Goal: Check status: Check status

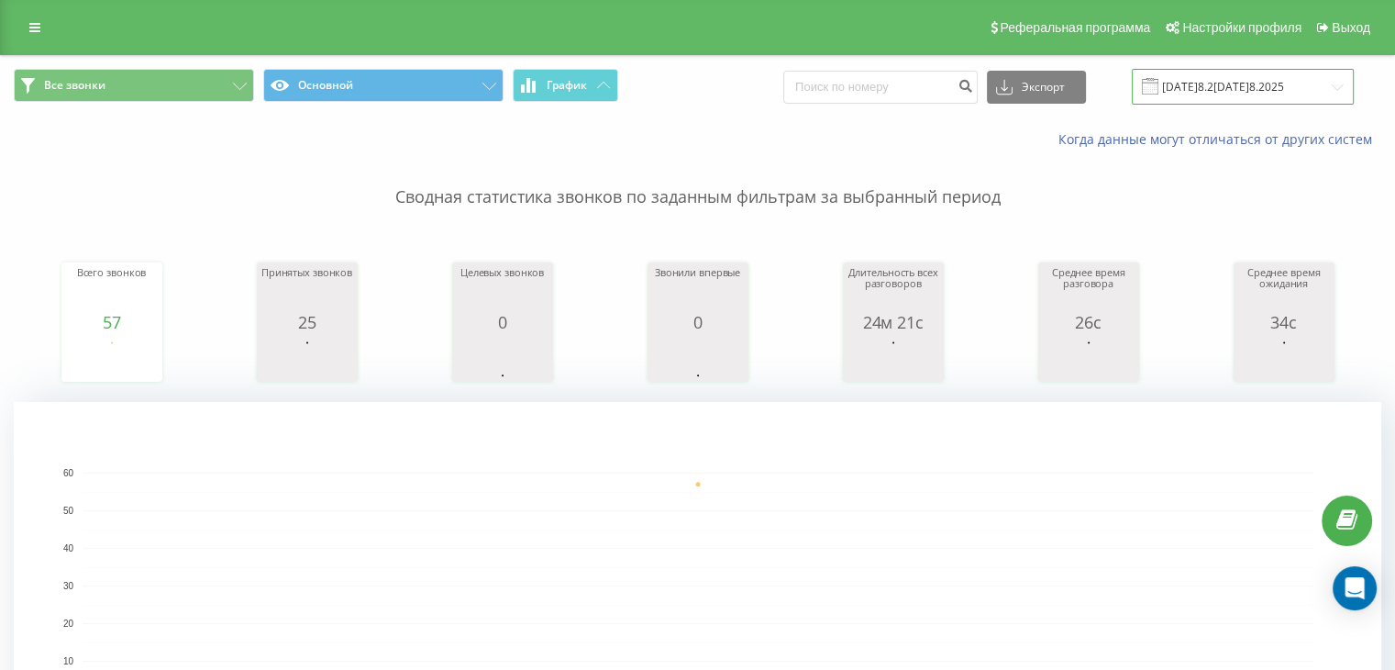
click at [1260, 89] on input "[DATE]025 - 15.08.2025" at bounding box center [1243, 87] width 222 height 36
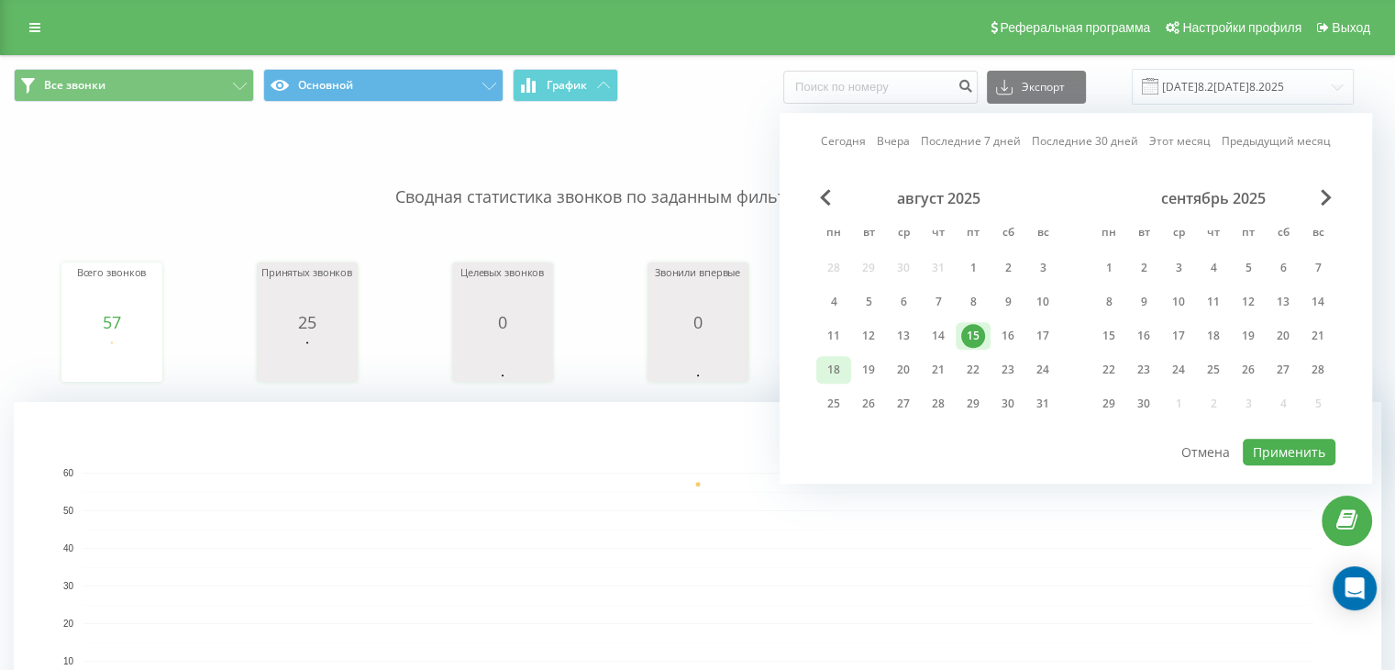
click at [826, 375] on div "18" at bounding box center [834, 370] width 24 height 24
click at [1310, 450] on button "Применить" at bounding box center [1289, 451] width 93 height 27
type input "18.08.2025 - 18.08.2025"
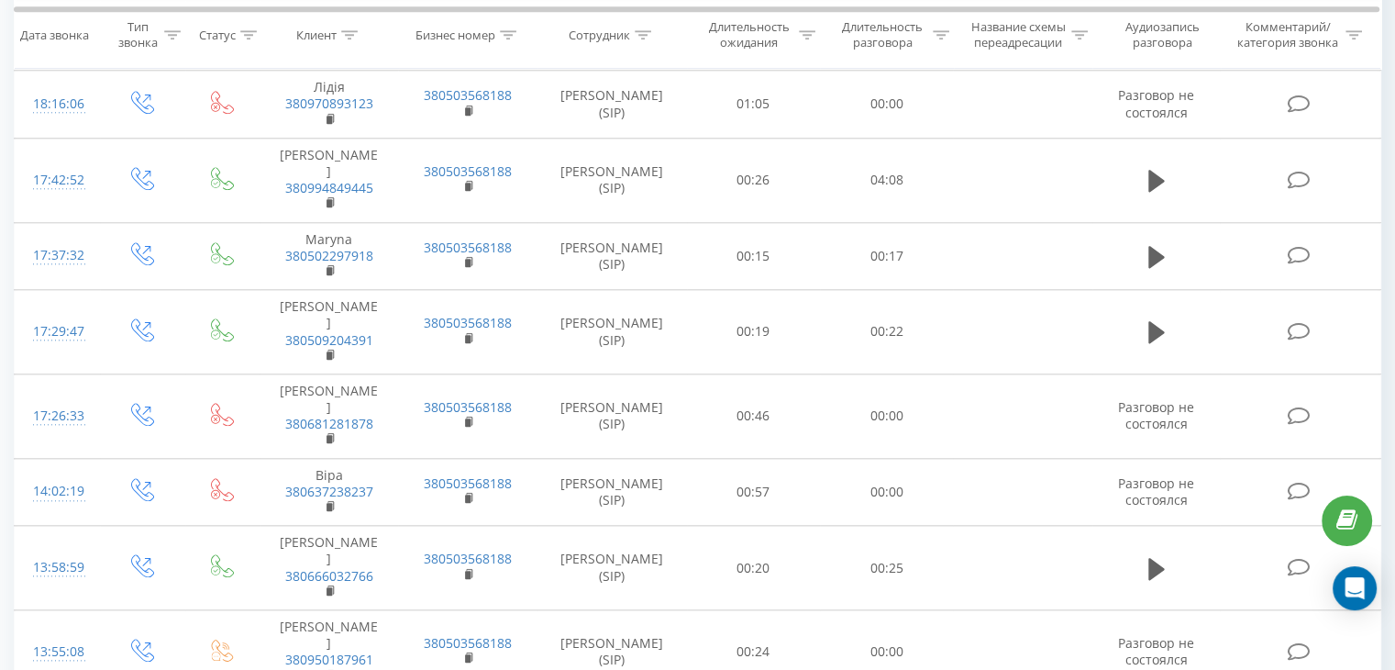
scroll to position [1999, 0]
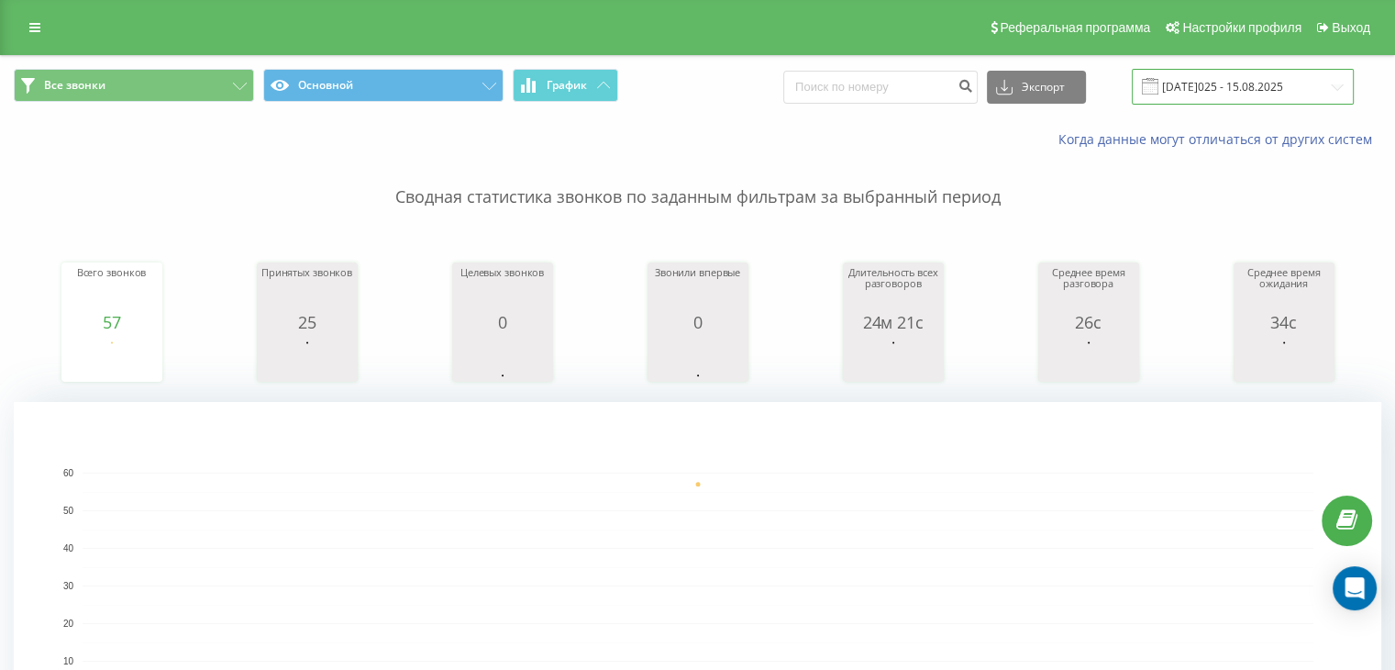
click at [1251, 82] on input "[DATE]025 - 15.08.2025" at bounding box center [1243, 87] width 222 height 36
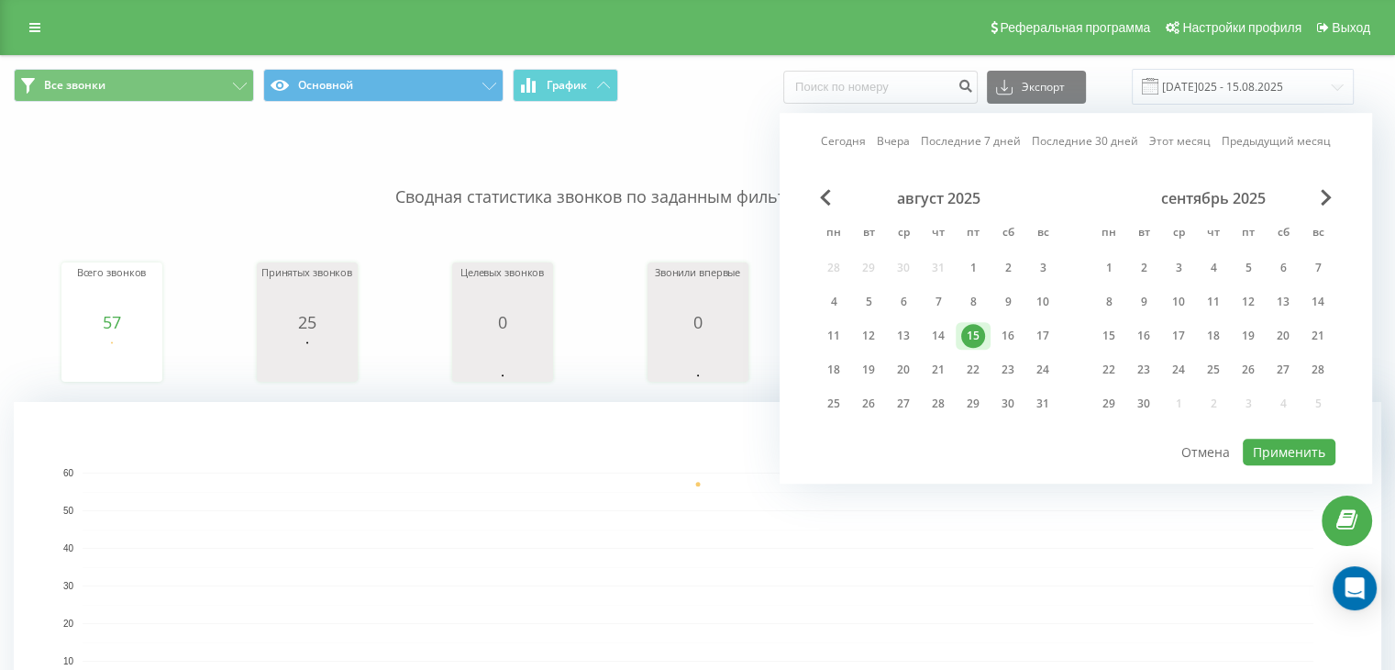
click at [965, 338] on div "15" at bounding box center [973, 336] width 24 height 24
click at [864, 367] on div "19" at bounding box center [869, 370] width 24 height 24
click at [1271, 441] on button "Применить" at bounding box center [1289, 451] width 93 height 27
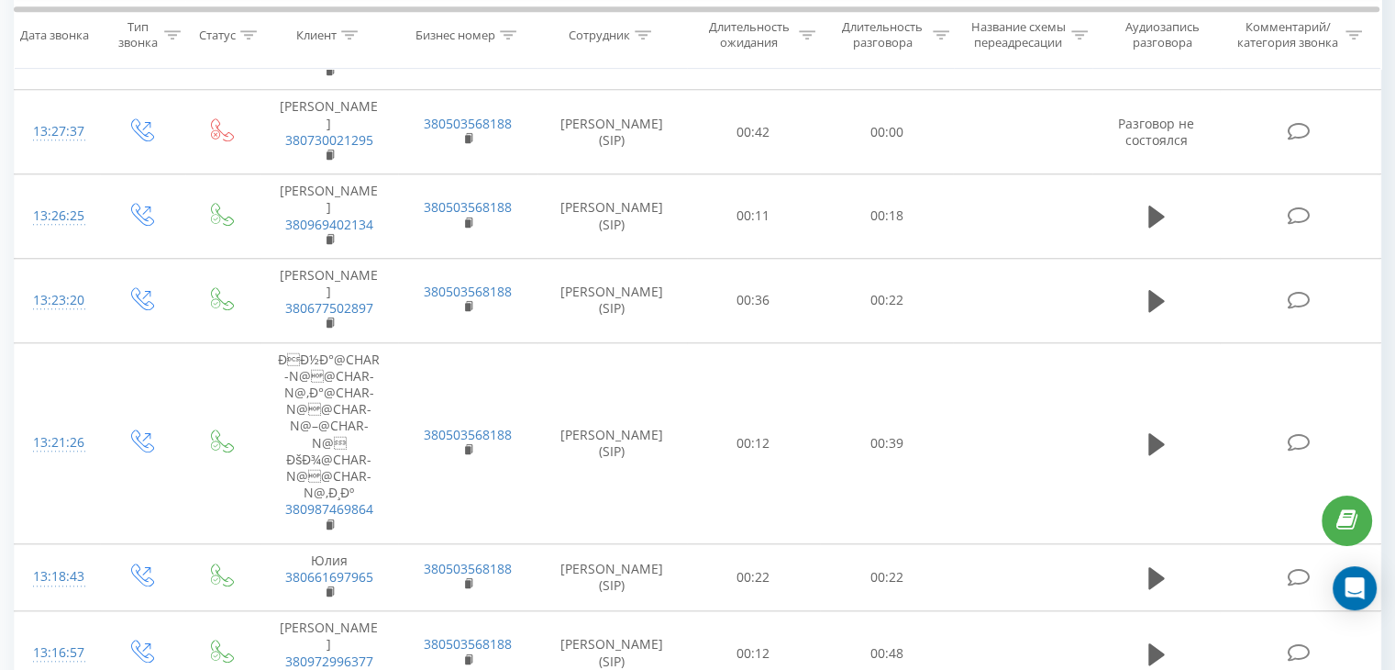
scroll to position [2150, 0]
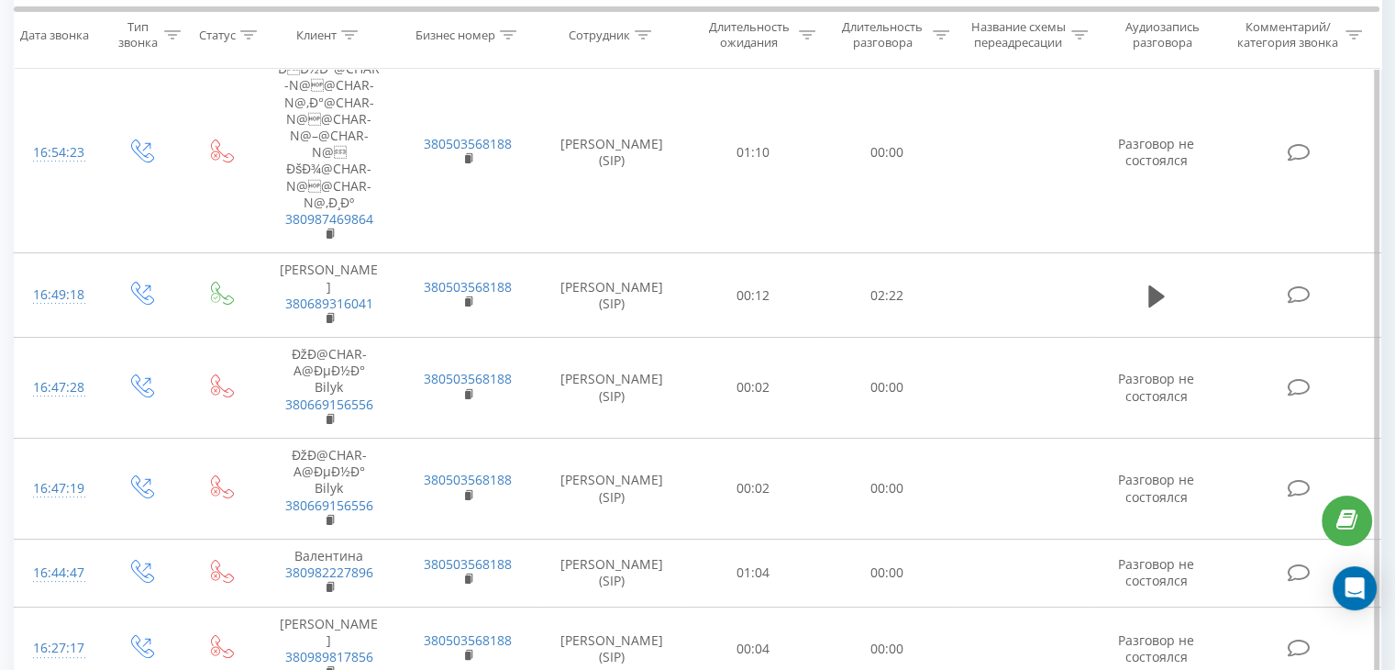
scroll to position [7700, 0]
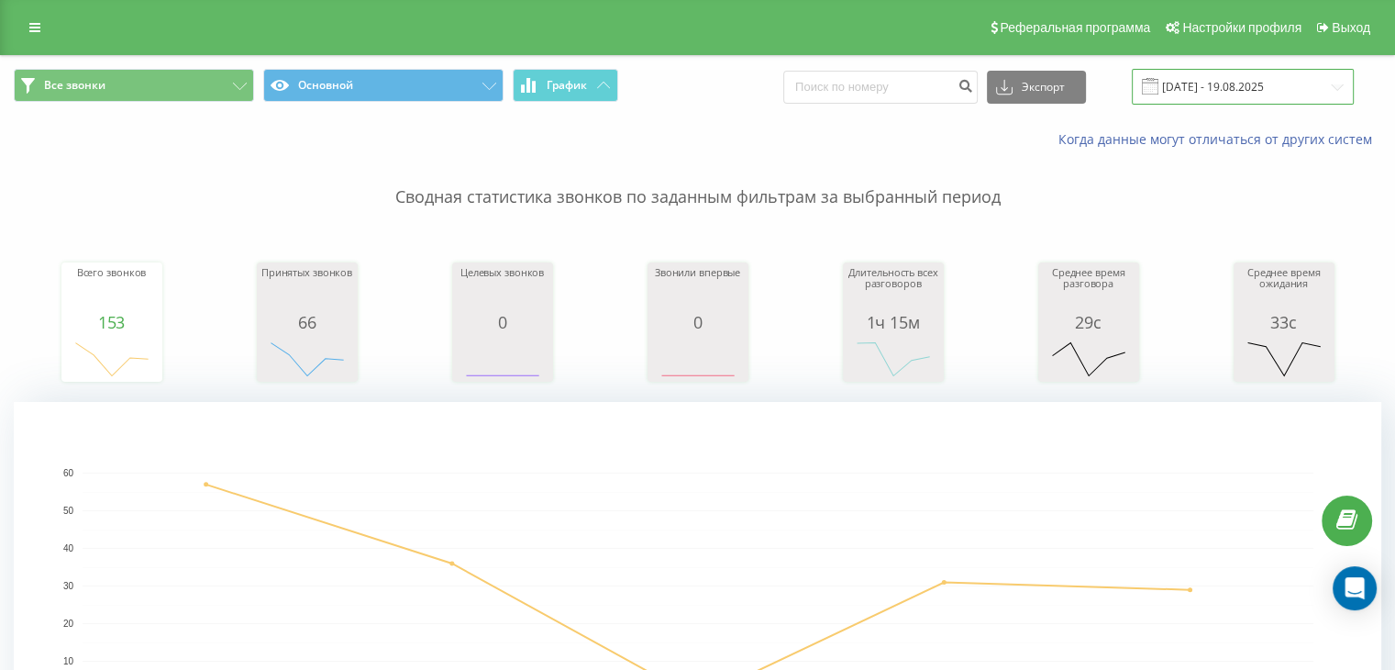
click at [1240, 83] on input "[DATE] - 19.08.2025" at bounding box center [1243, 87] width 222 height 36
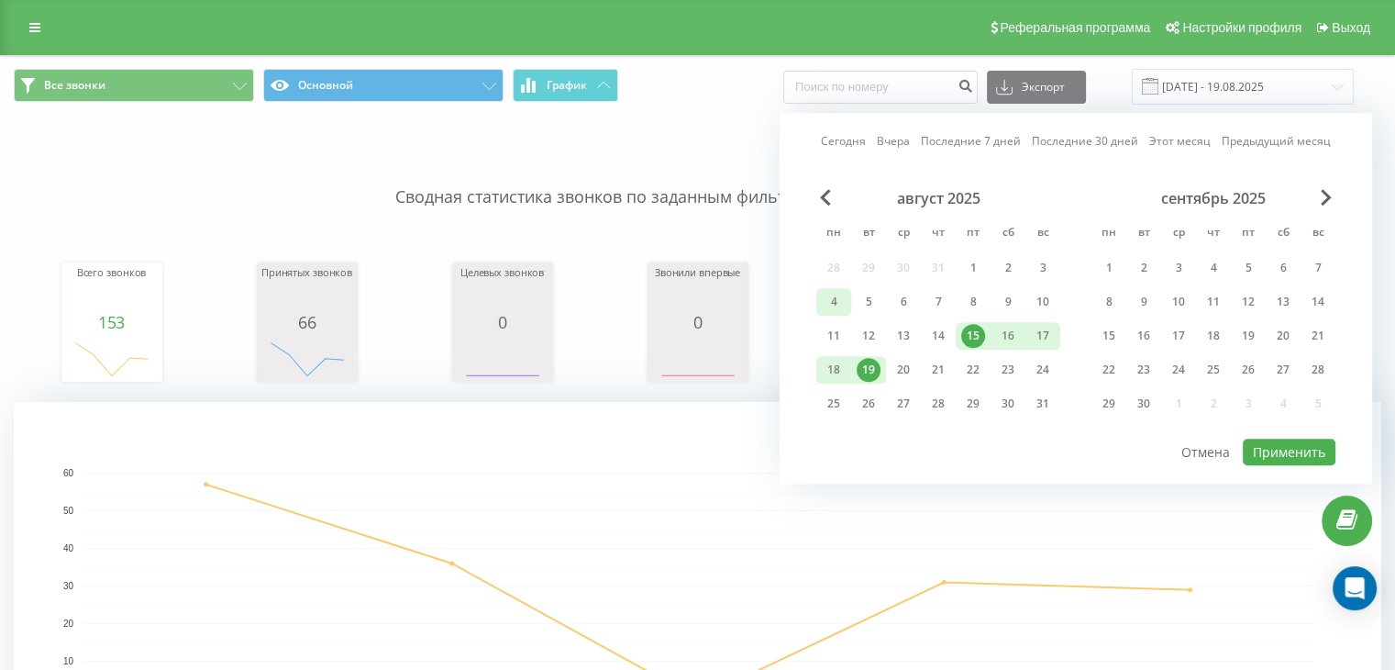
click at [837, 304] on div "4" at bounding box center [834, 302] width 24 height 24
drag, startPoint x: 934, startPoint y: 331, endPoint x: 1037, endPoint y: 394, distance: 121.4
click at [932, 332] on div "14" at bounding box center [938, 336] width 24 height 24
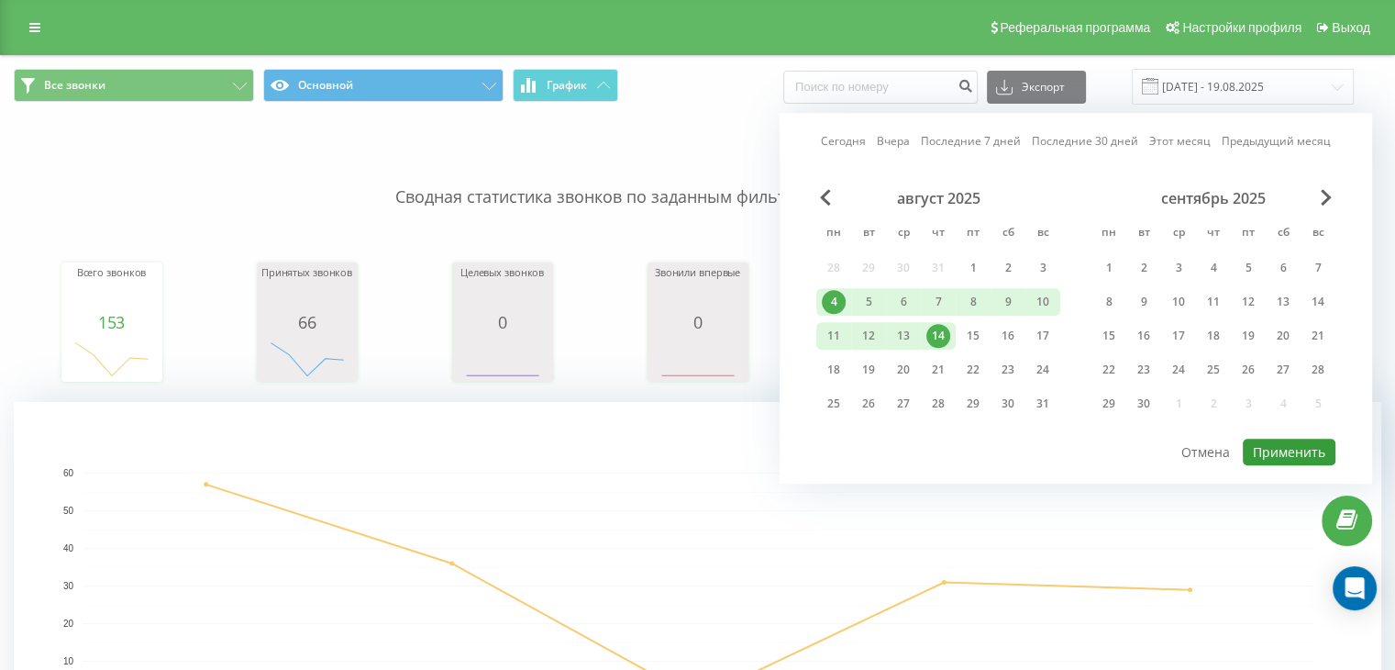
click at [1262, 440] on button "Применить" at bounding box center [1289, 451] width 93 height 27
type input "[DATE]25 [DATE]25"
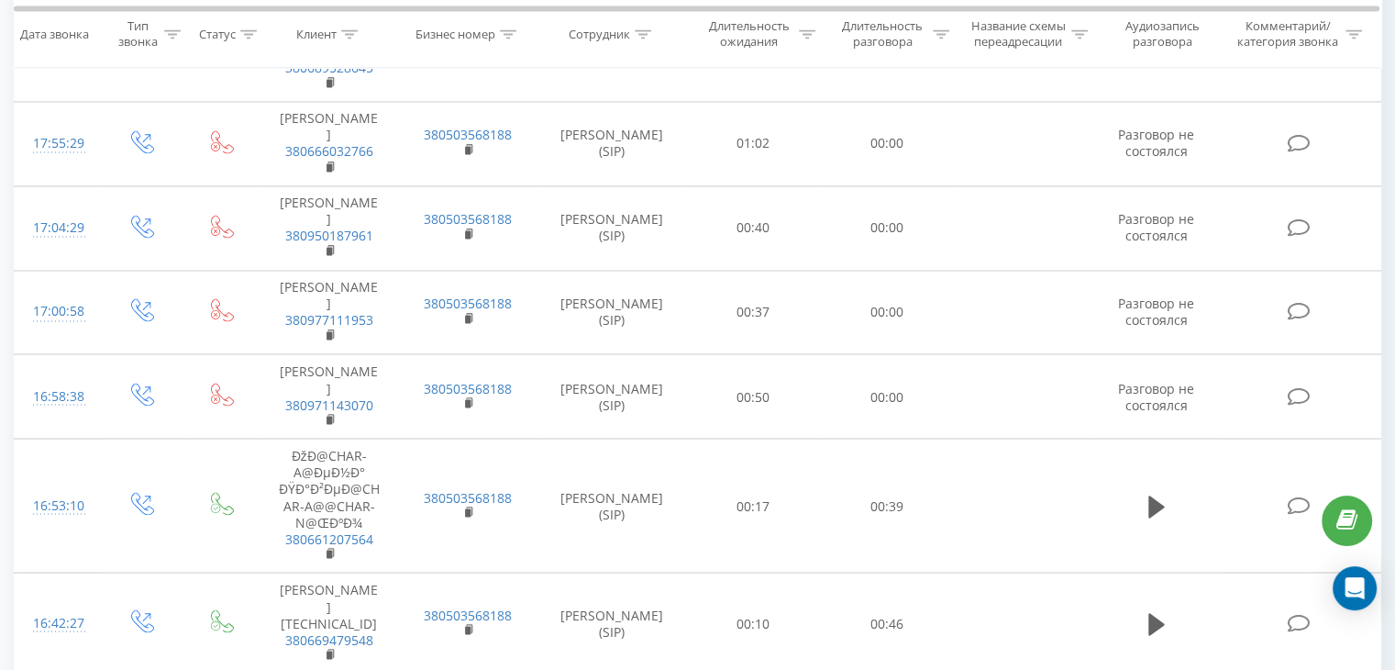
scroll to position [3944, 0]
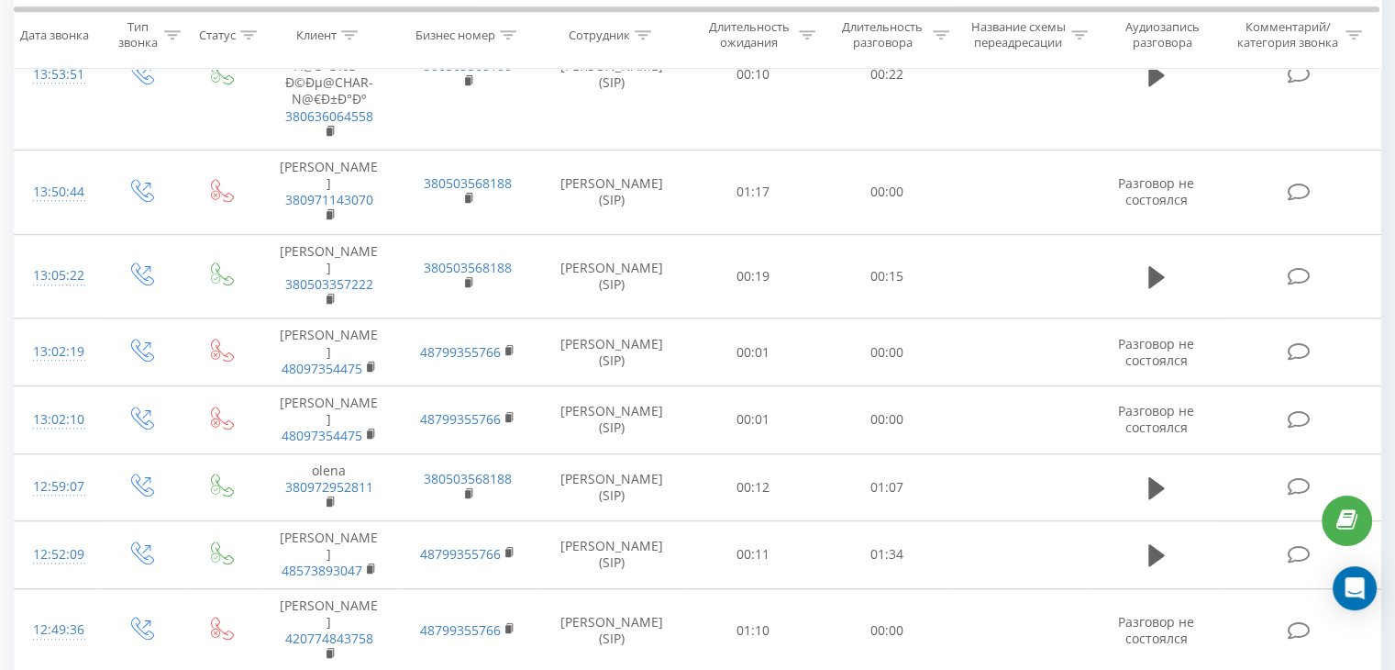
scroll to position [8725, 0]
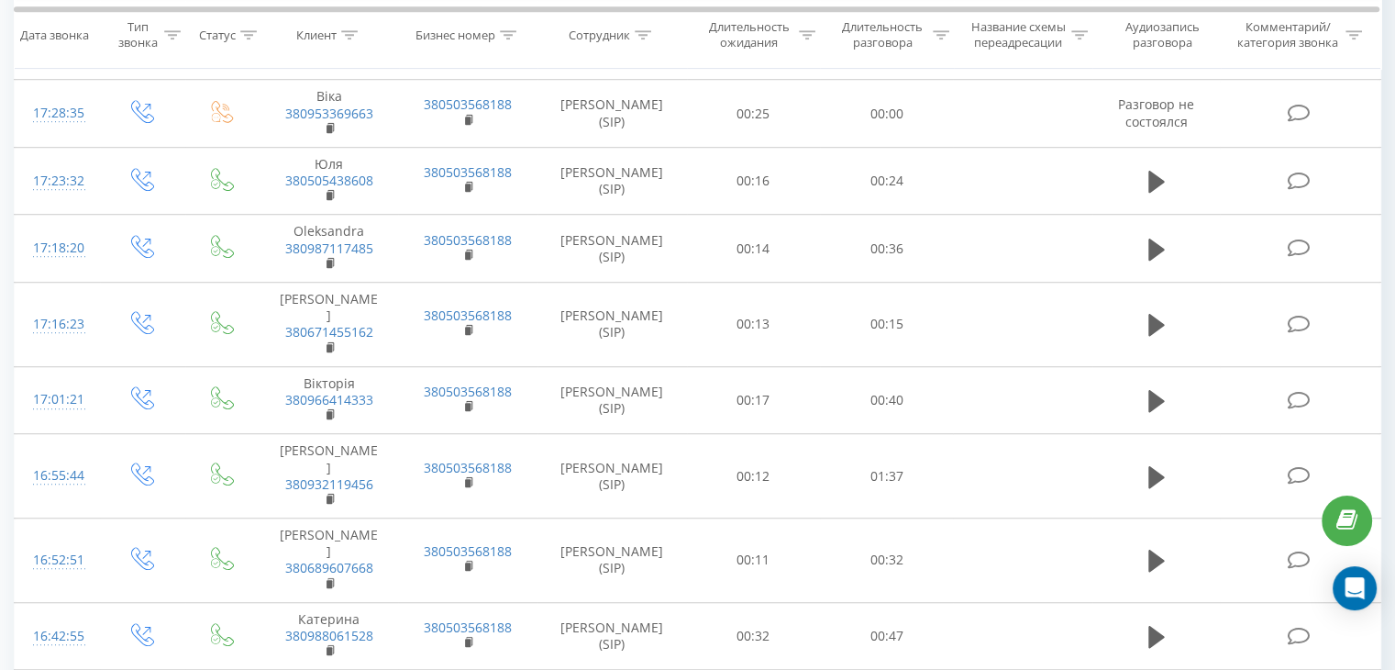
scroll to position [8700, 0]
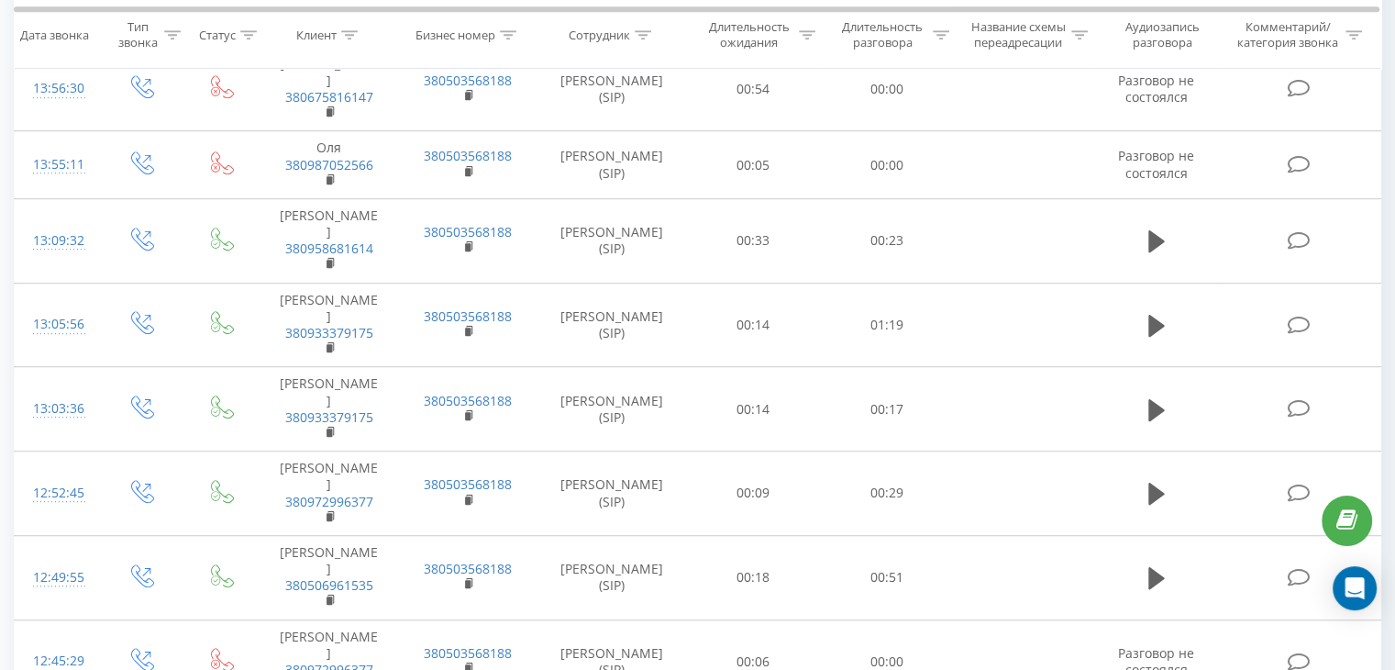
scroll to position [1141, 0]
